Goal: Task Accomplishment & Management: Manage account settings

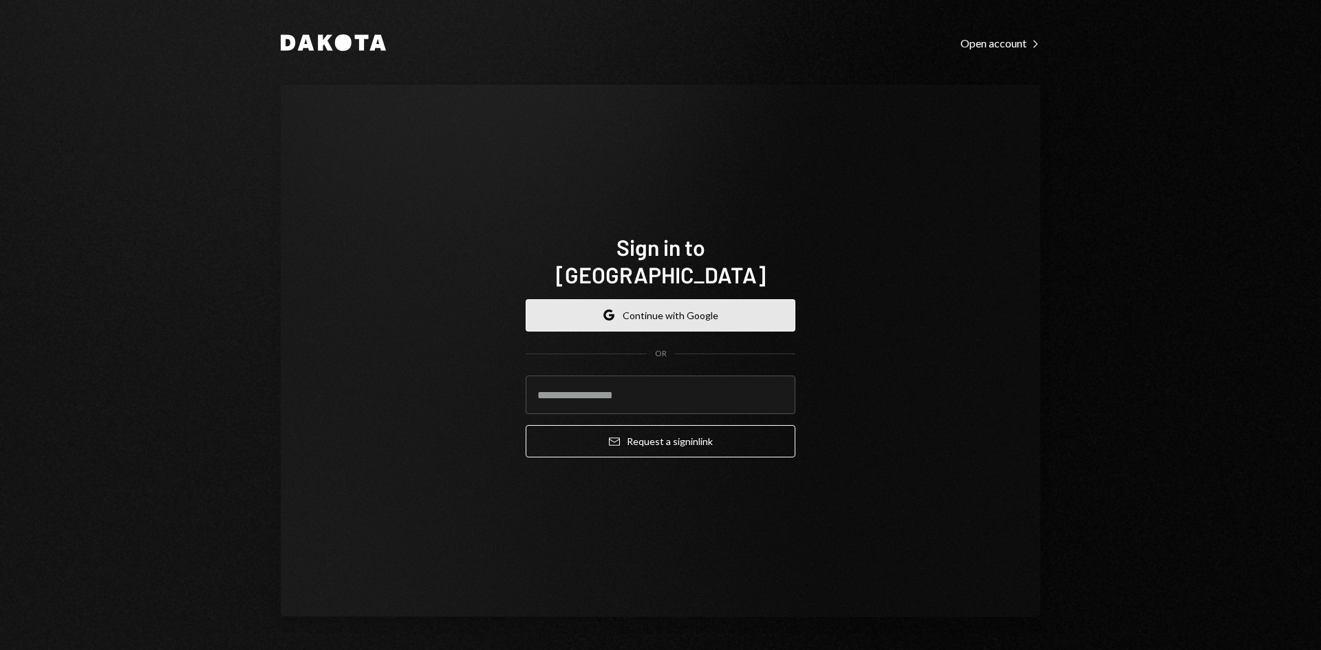
click at [670, 299] on button "Google Continue with Google" at bounding box center [661, 315] width 270 height 32
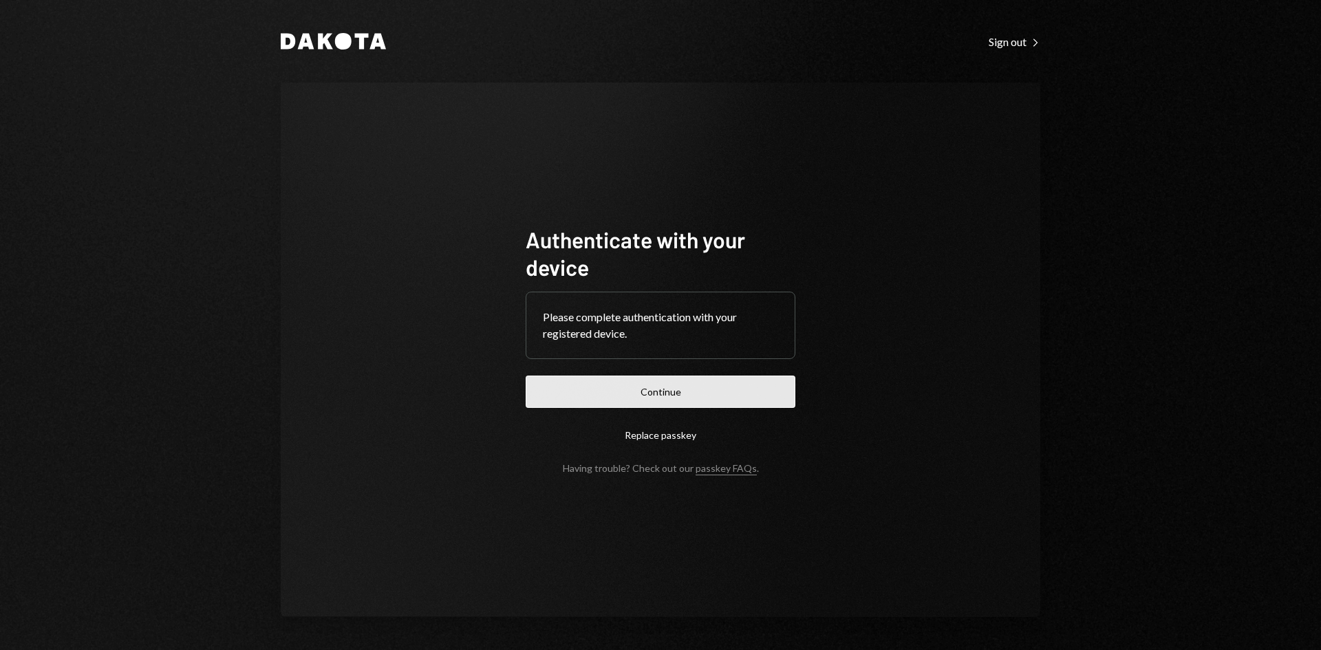
click at [671, 388] on button "Continue" at bounding box center [661, 392] width 270 height 32
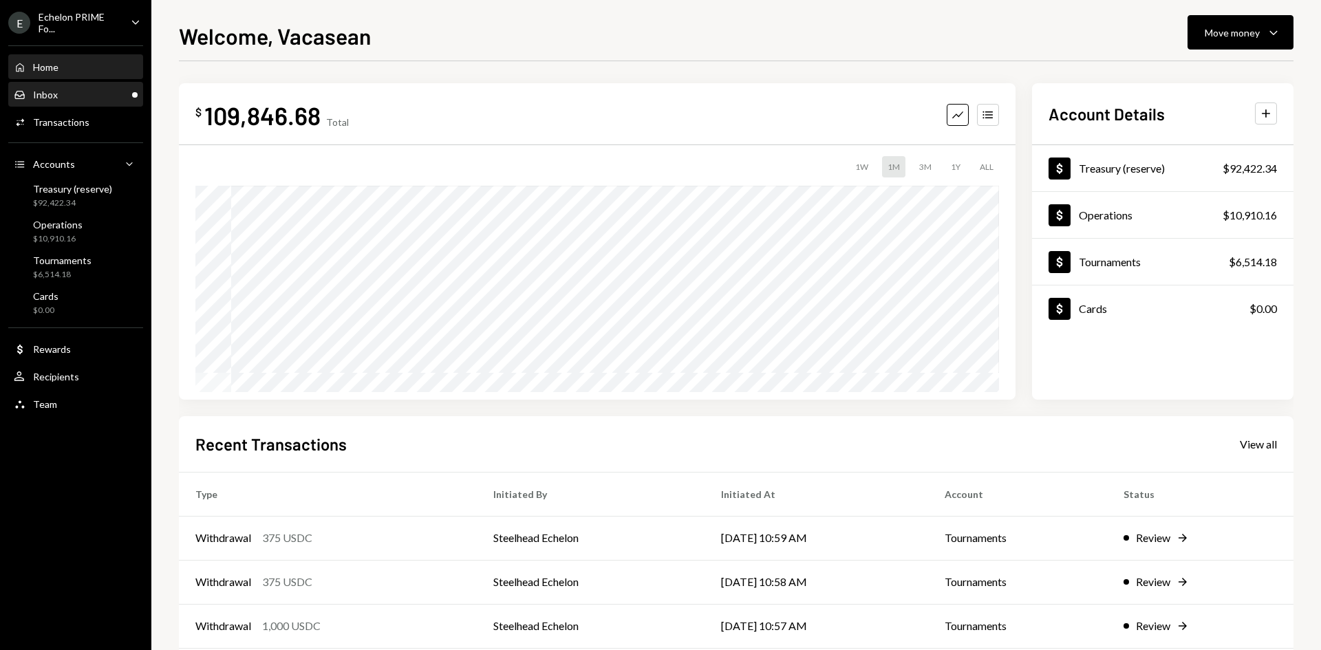
click at [84, 91] on div "Inbox Inbox" at bounding box center [76, 95] width 124 height 12
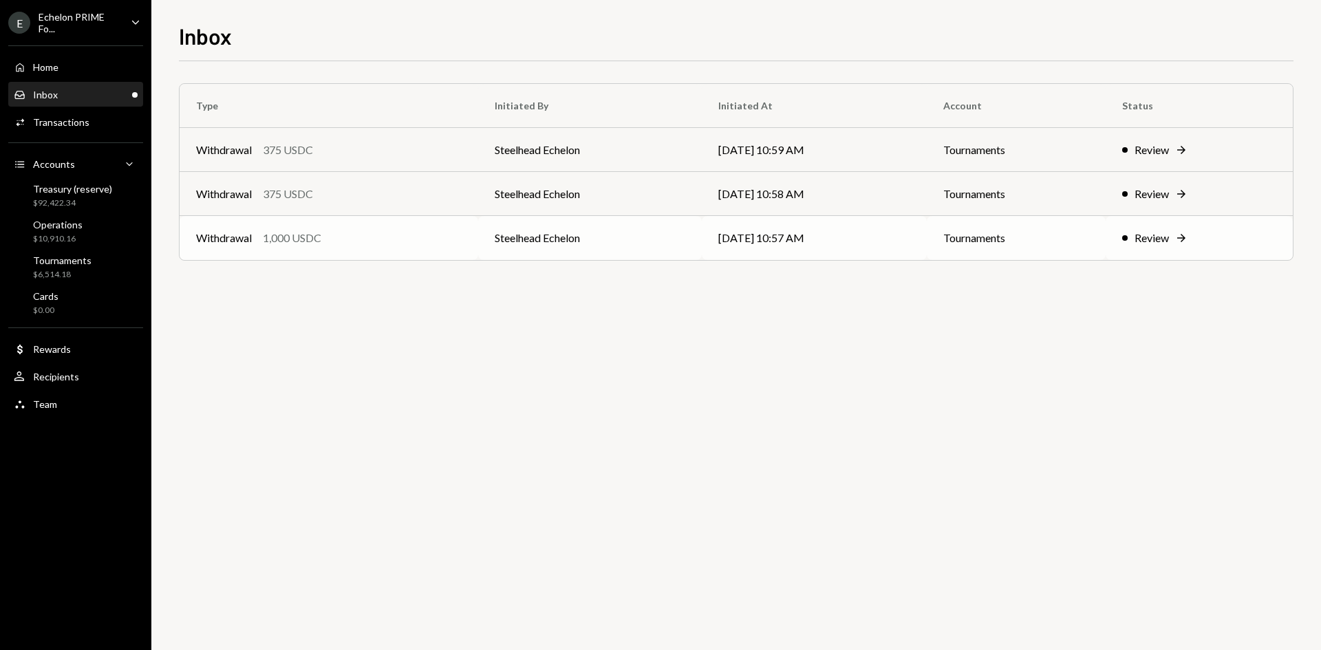
click at [462, 232] on td "Withdrawal 1,000 USDC" at bounding box center [329, 238] width 299 height 44
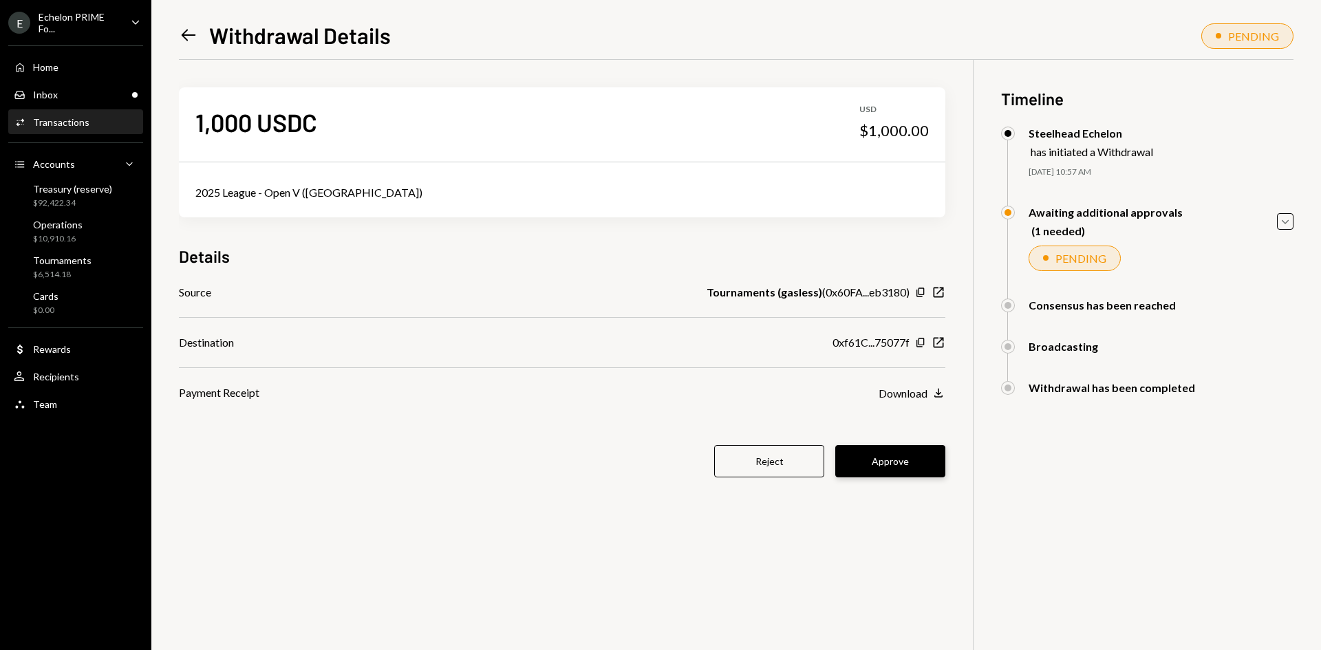
click at [874, 465] on button "Approve" at bounding box center [890, 461] width 110 height 32
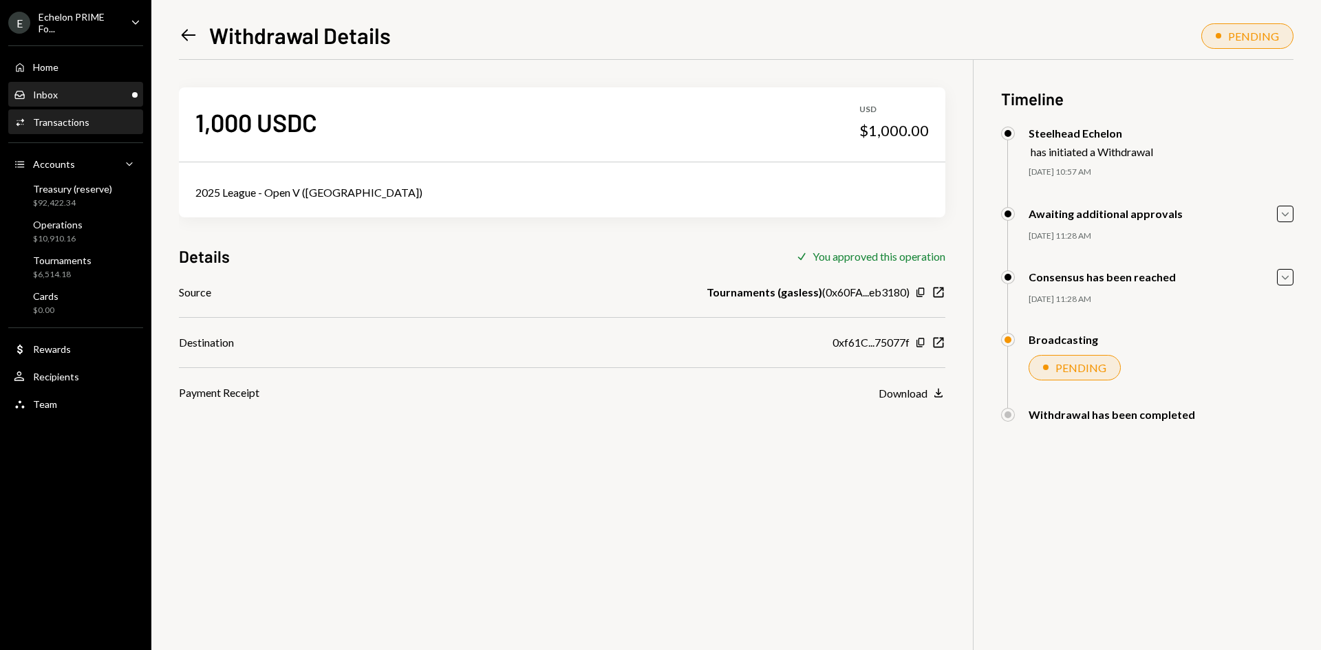
click at [61, 103] on div "Inbox Inbox" at bounding box center [76, 94] width 124 height 23
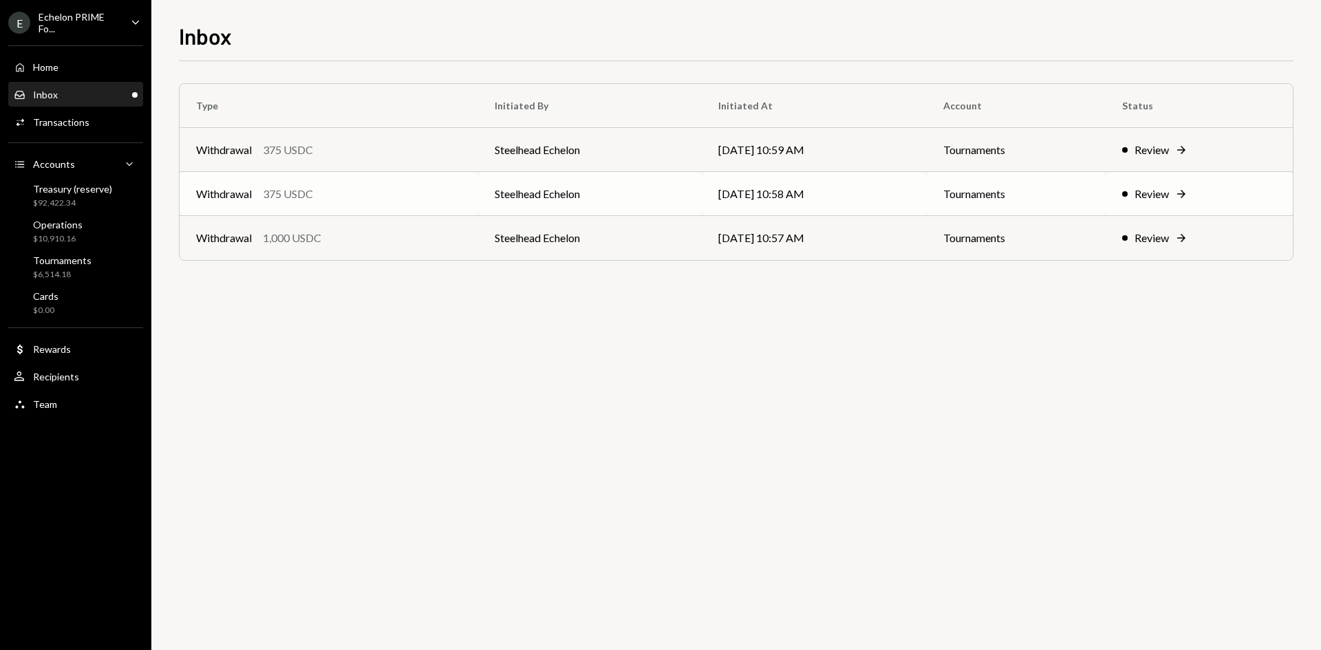
click at [1075, 198] on td "Tournaments" at bounding box center [1017, 194] width 180 height 44
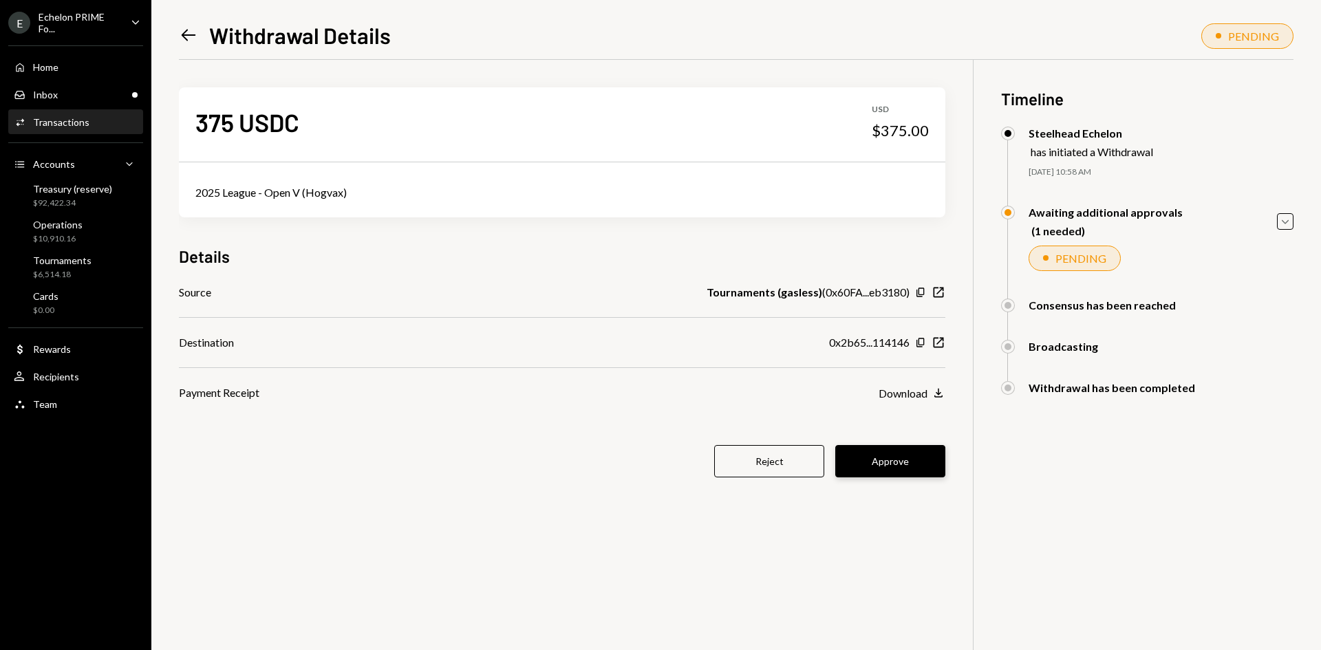
click at [894, 456] on button "Approve" at bounding box center [890, 461] width 110 height 32
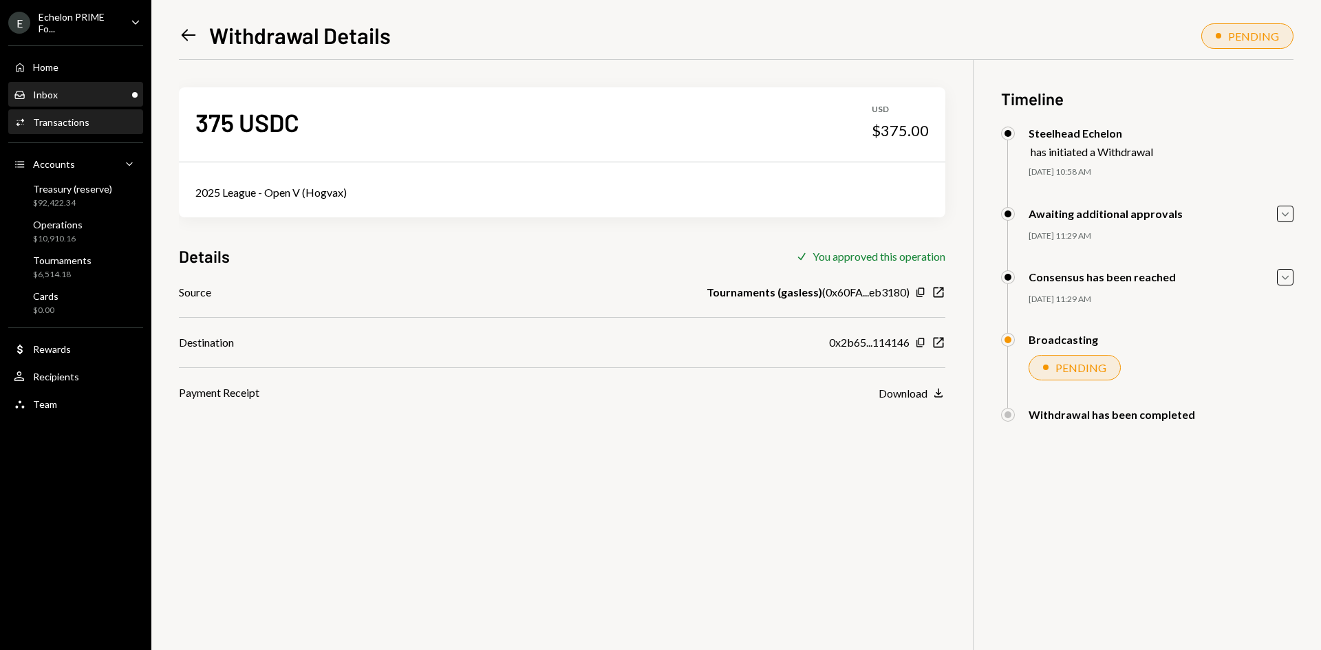
click at [87, 105] on div "Inbox Inbox" at bounding box center [76, 94] width 124 height 23
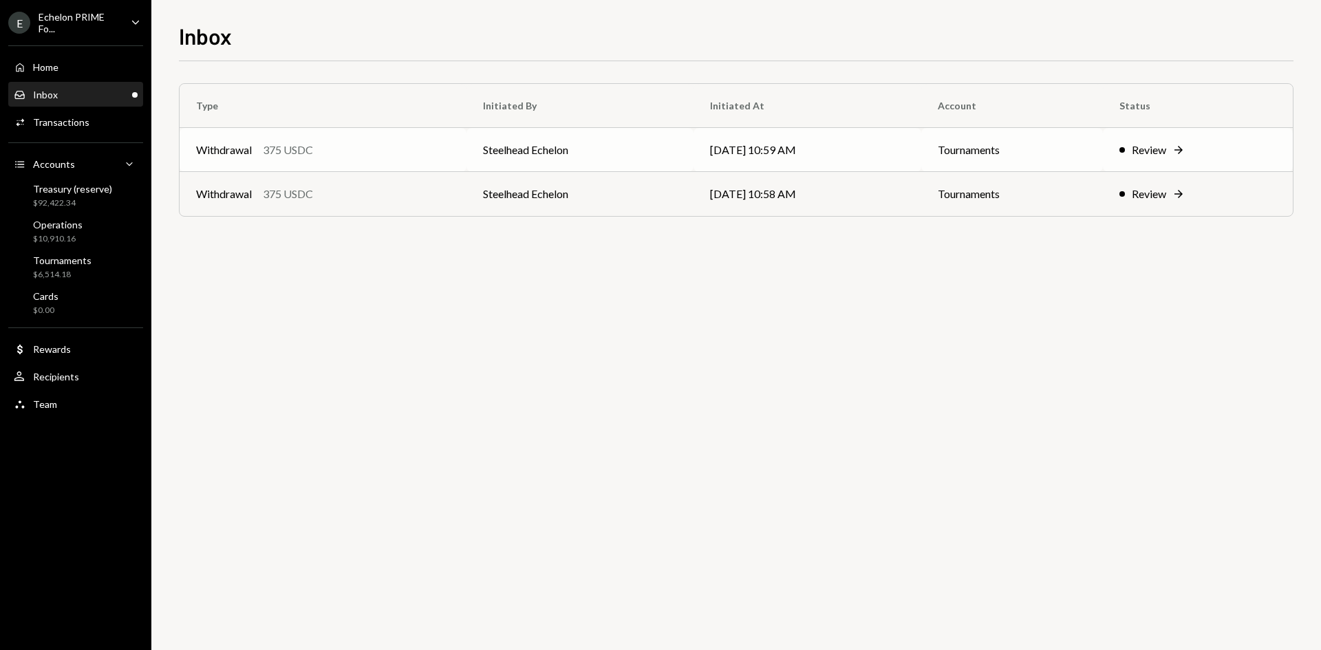
click at [643, 157] on td "Steelhead Echelon" at bounding box center [579, 150] width 226 height 44
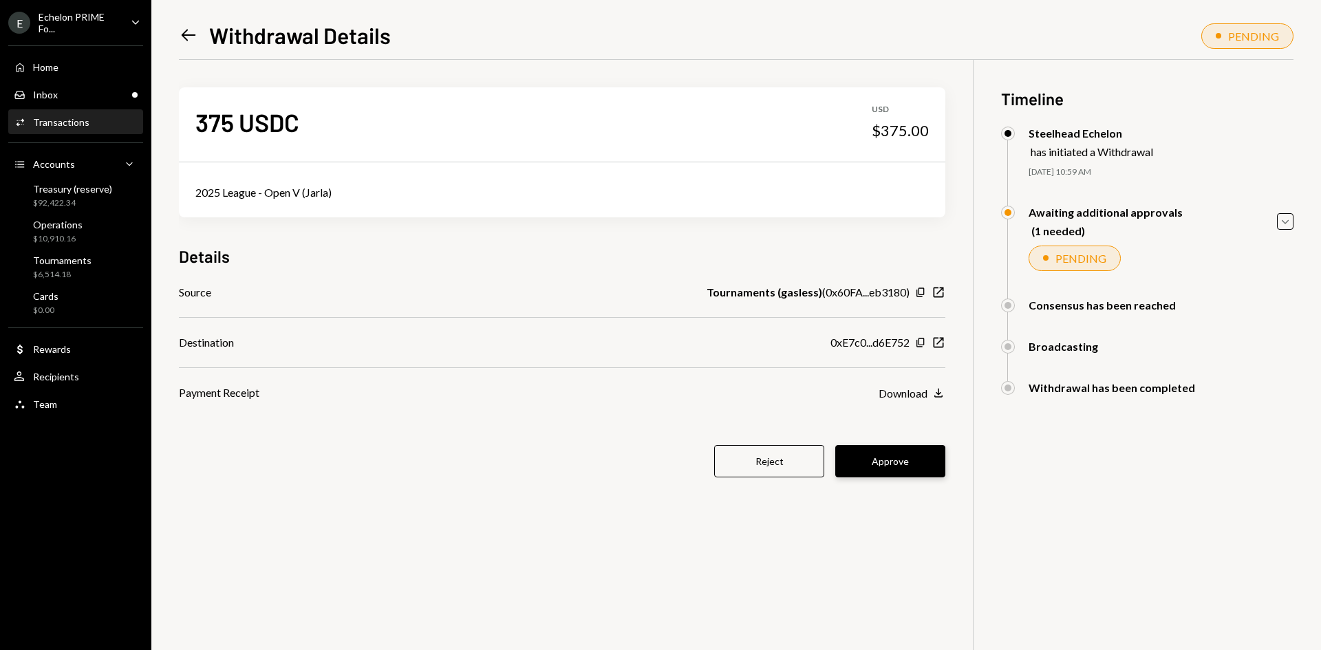
click at [899, 473] on button "Approve" at bounding box center [890, 461] width 110 height 32
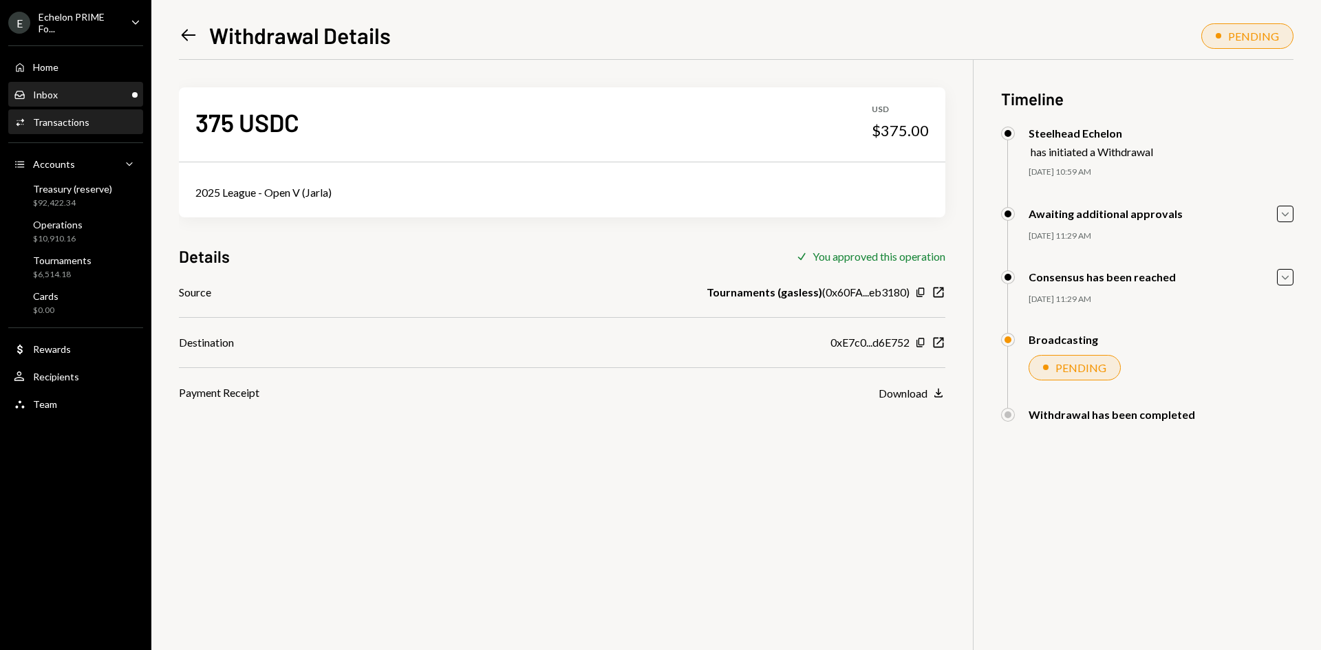
click at [57, 89] on div "Inbox Inbox" at bounding box center [76, 95] width 124 height 12
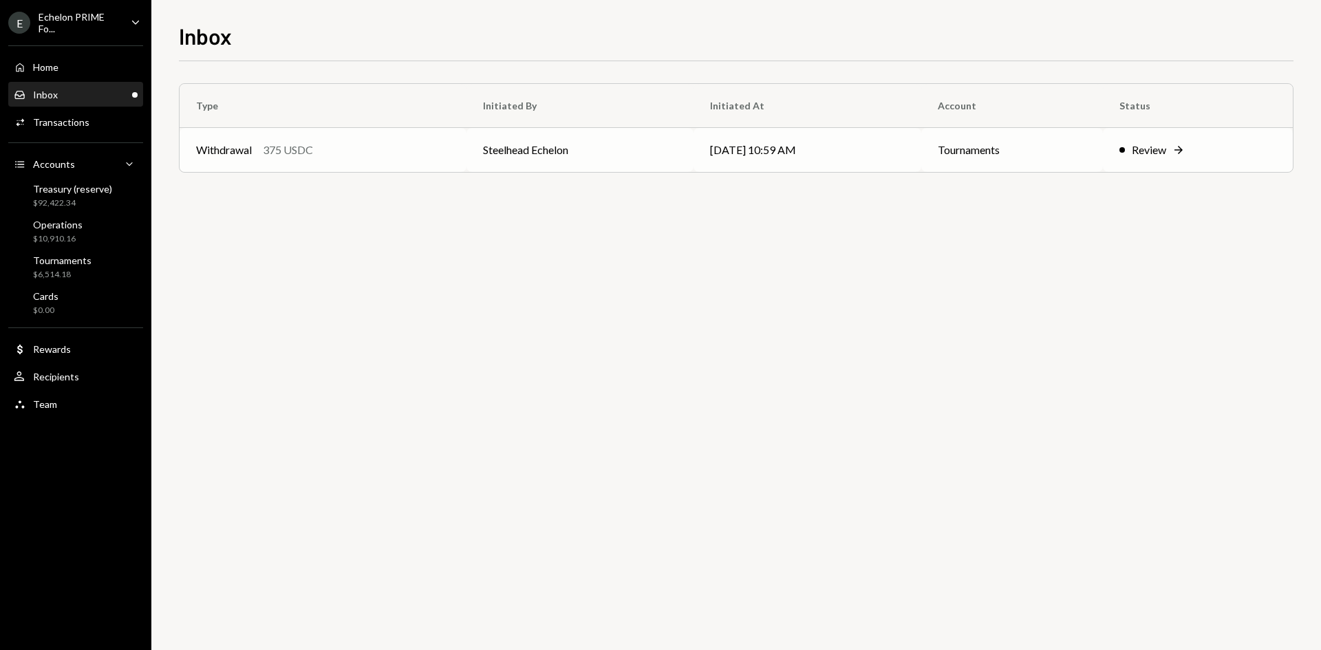
click at [502, 144] on td "Steelhead Echelon" at bounding box center [579, 150] width 226 height 44
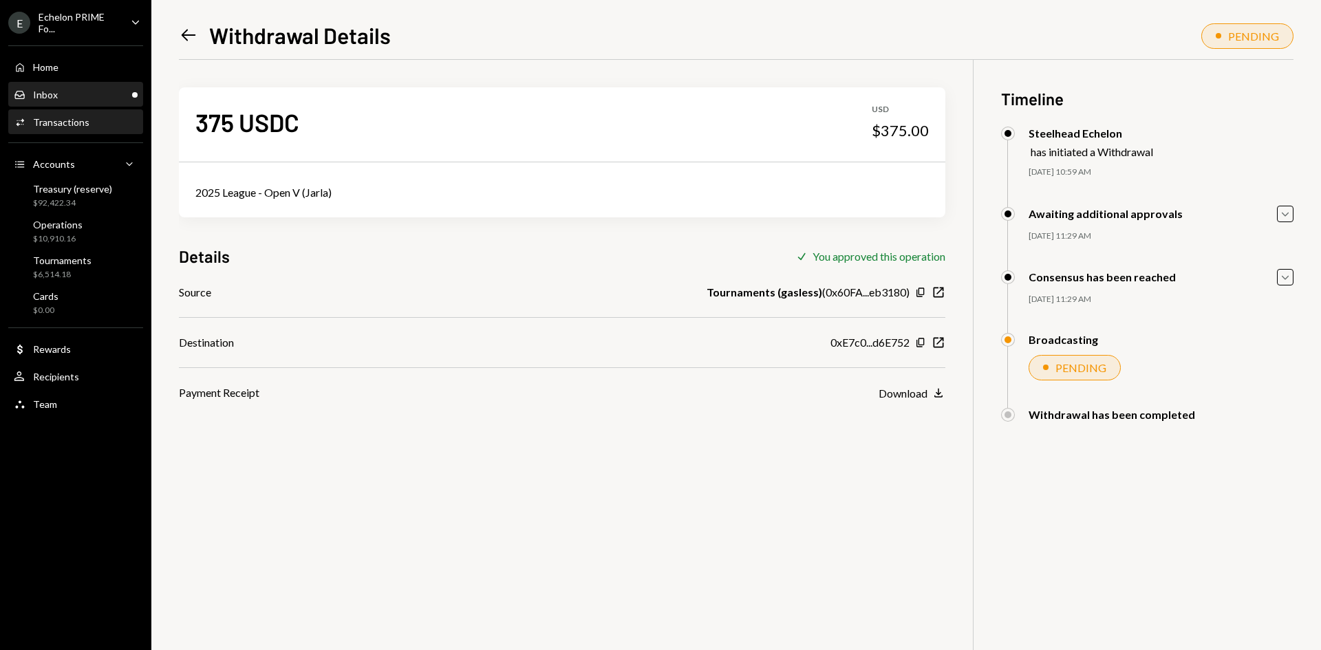
click at [85, 89] on div "Inbox Inbox" at bounding box center [76, 95] width 124 height 12
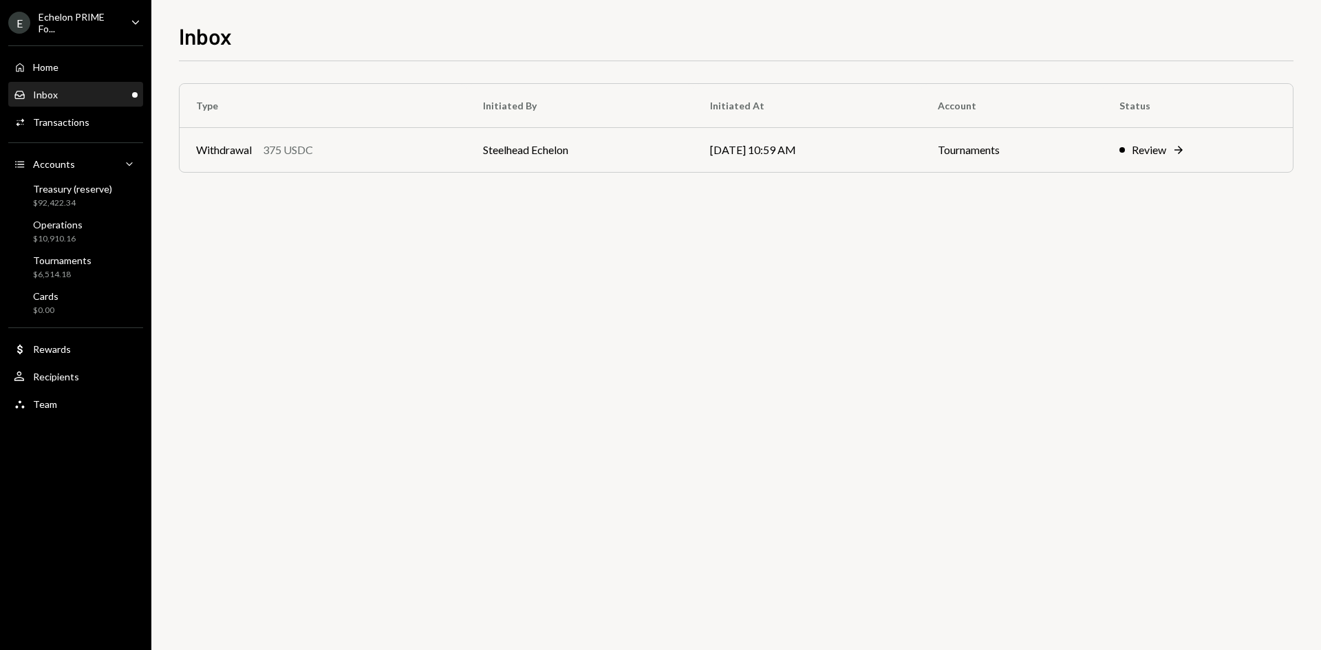
click at [63, 34] on div "Echelon PRIME Fo..." at bounding box center [79, 22] width 81 height 23
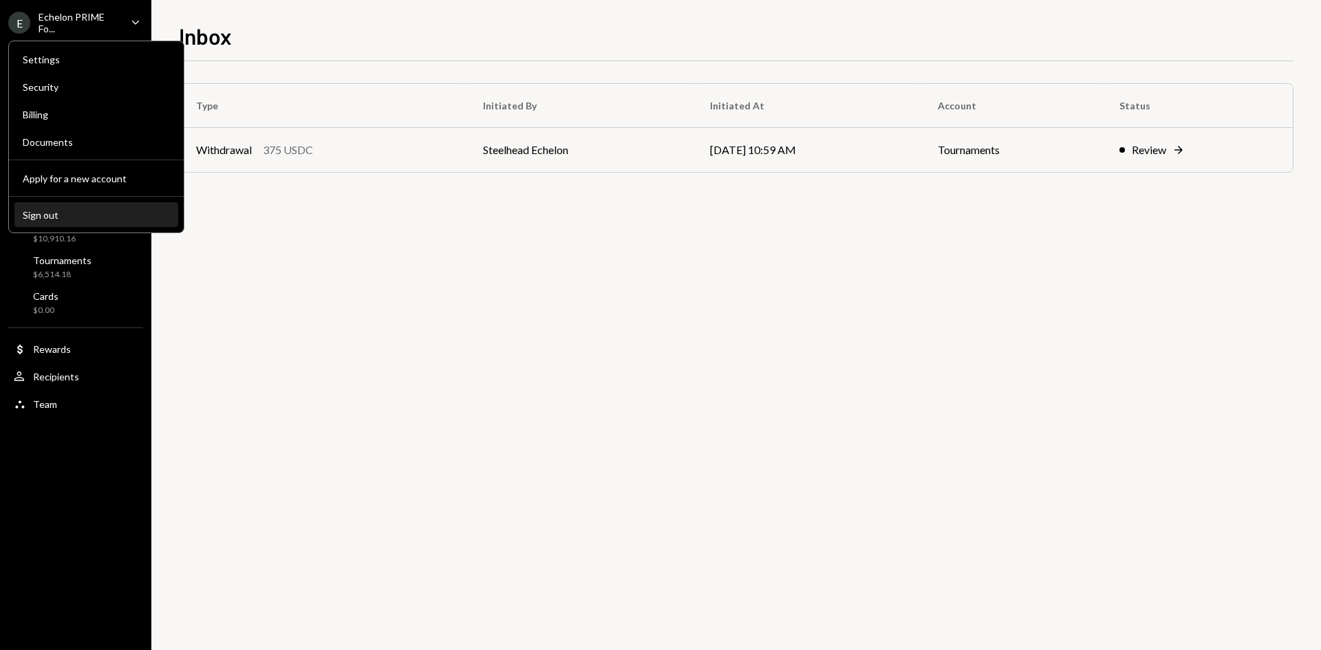
click at [86, 222] on button "Sign out" at bounding box center [96, 215] width 164 height 25
